Goal: Consume media (video, audio)

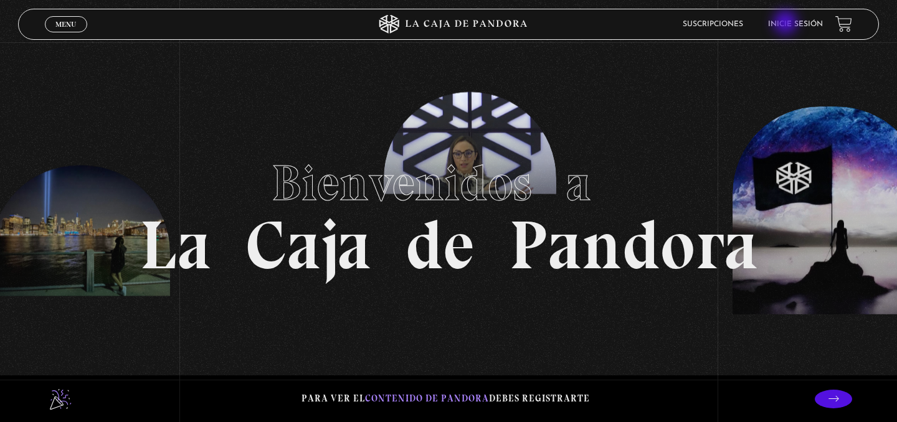
click at [787, 24] on link "Inicie sesión" at bounding box center [795, 24] width 55 height 7
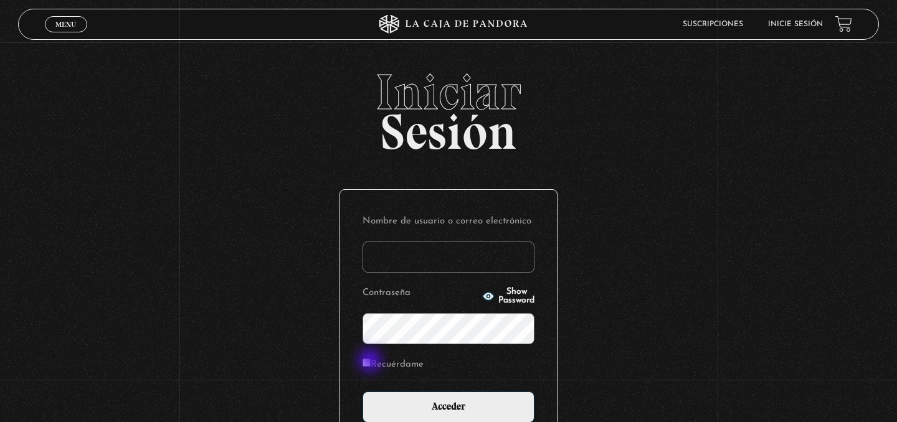
type input "[PERSON_NAME].[PERSON_NAME]"
click at [371, 363] on label "Recuérdame" at bounding box center [393, 365] width 61 height 19
click at [371, 363] on input "Recuérdame" at bounding box center [367, 363] width 8 height 8
checkbox input "true"
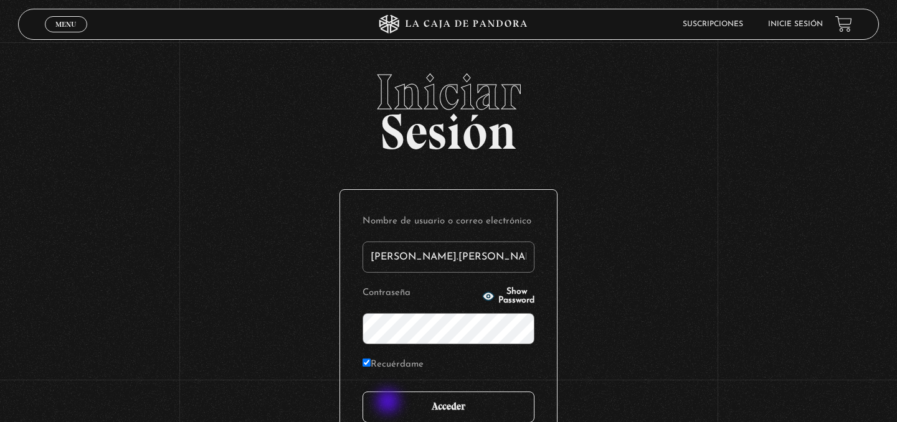
click at [389, 403] on input "Acceder" at bounding box center [449, 407] width 172 height 31
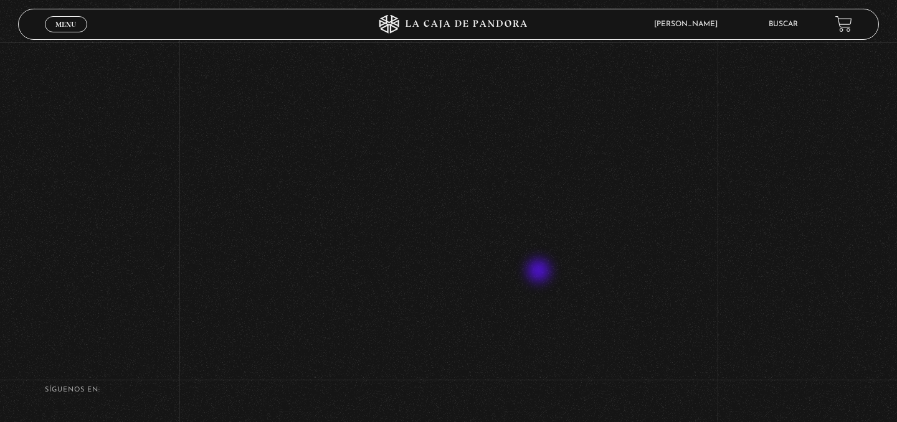
scroll to position [391, 0]
click at [673, 307] on div "Volver Setiembre 4 - 830pm CR Maria Gabriela de Faria" at bounding box center [448, 17] width 897 height 731
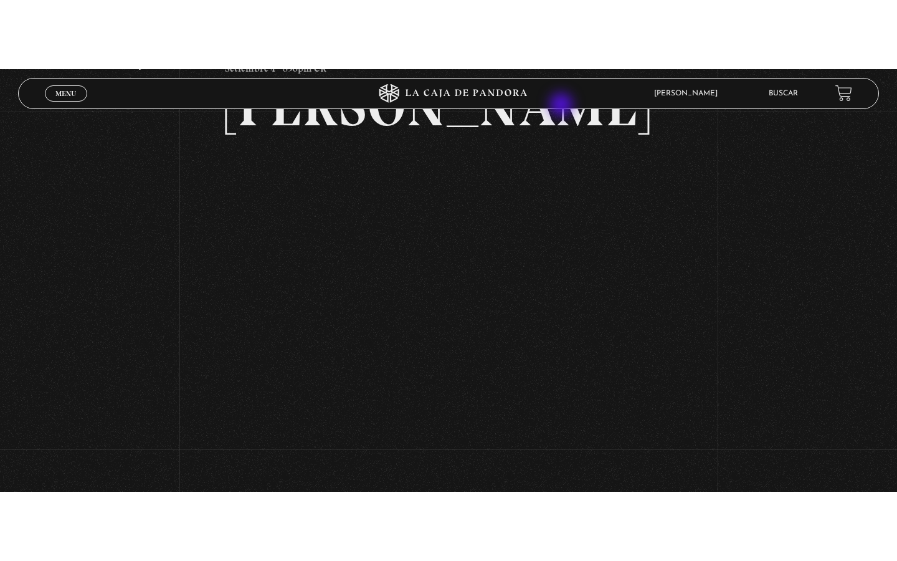
scroll to position [128, 0]
